Goal: Navigation & Orientation: Find specific page/section

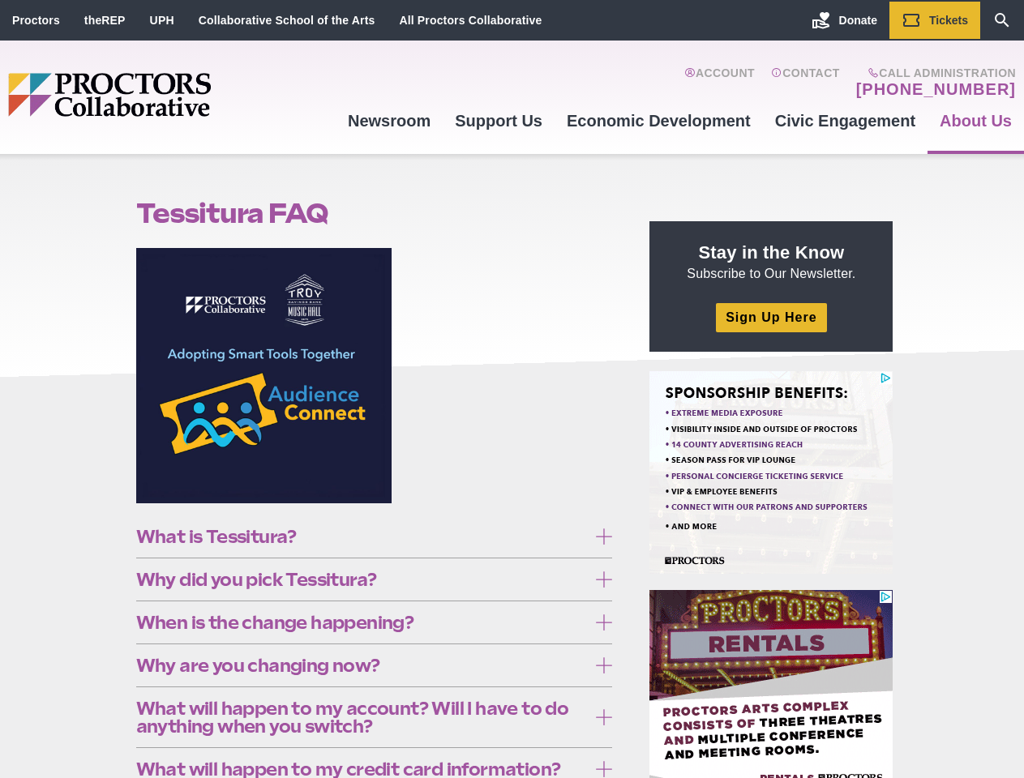
click at [511, 389] on figure at bounding box center [374, 381] width 477 height 267
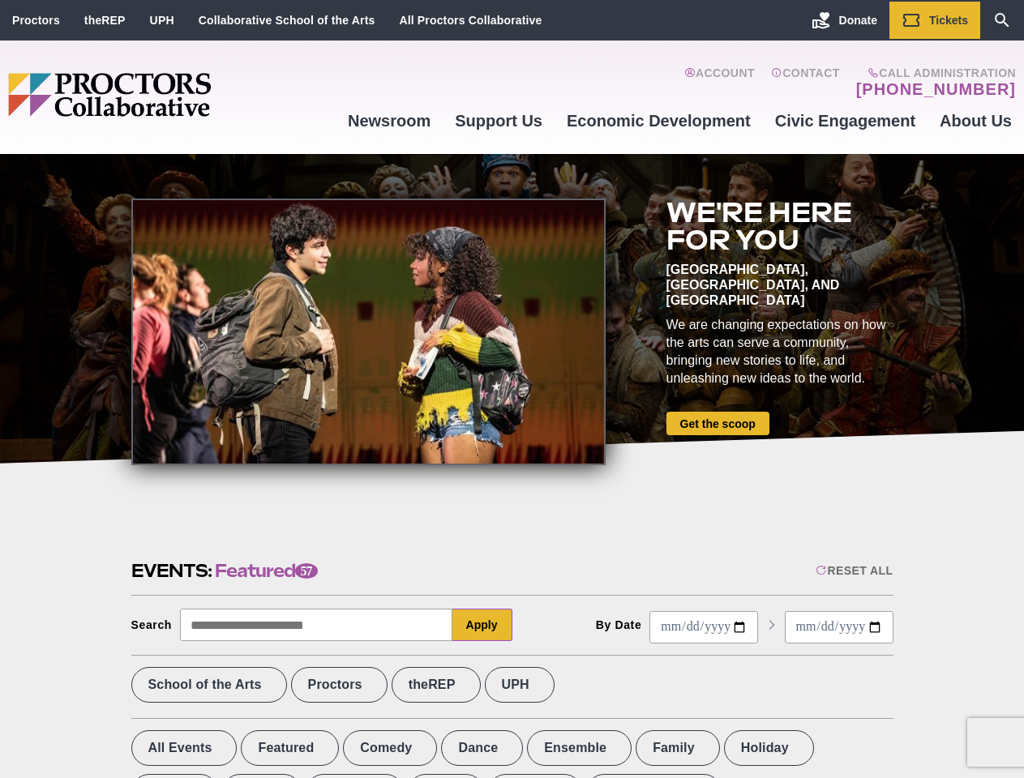
click at [511, 389] on div at bounding box center [368, 332] width 474 height 267
click at [853, 571] on div "Reset All" at bounding box center [853, 570] width 77 height 13
click at [482, 625] on button "Apply" at bounding box center [482, 625] width 60 height 32
